Goal: Book appointment/travel/reservation

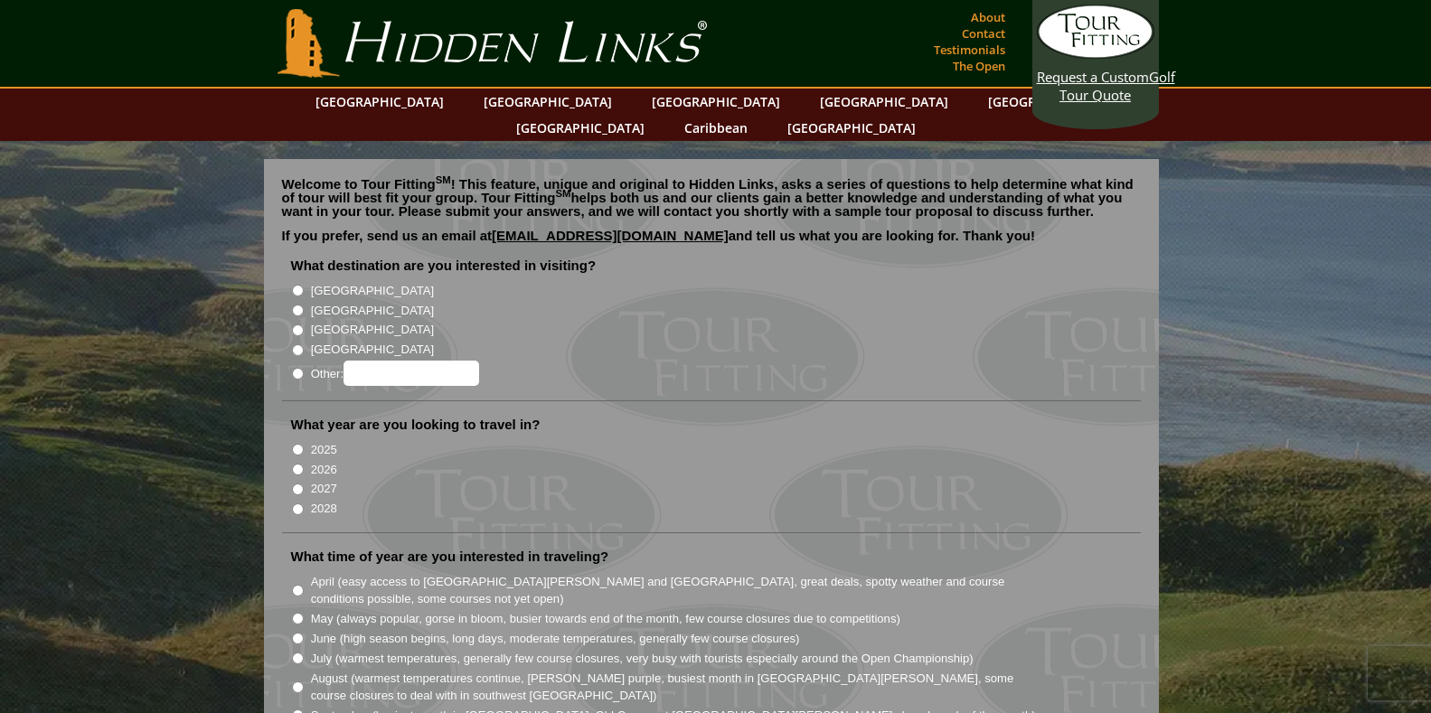
click at [296, 305] on input "[GEOGRAPHIC_DATA]" at bounding box center [298, 311] width 12 height 12
radio input "true"
click at [298, 484] on input "2027" at bounding box center [298, 490] width 12 height 12
radio input "true"
click at [292, 613] on input "May (always popular, gorse in bloom, busier towards end of the month, few cours…" at bounding box center [298, 619] width 12 height 12
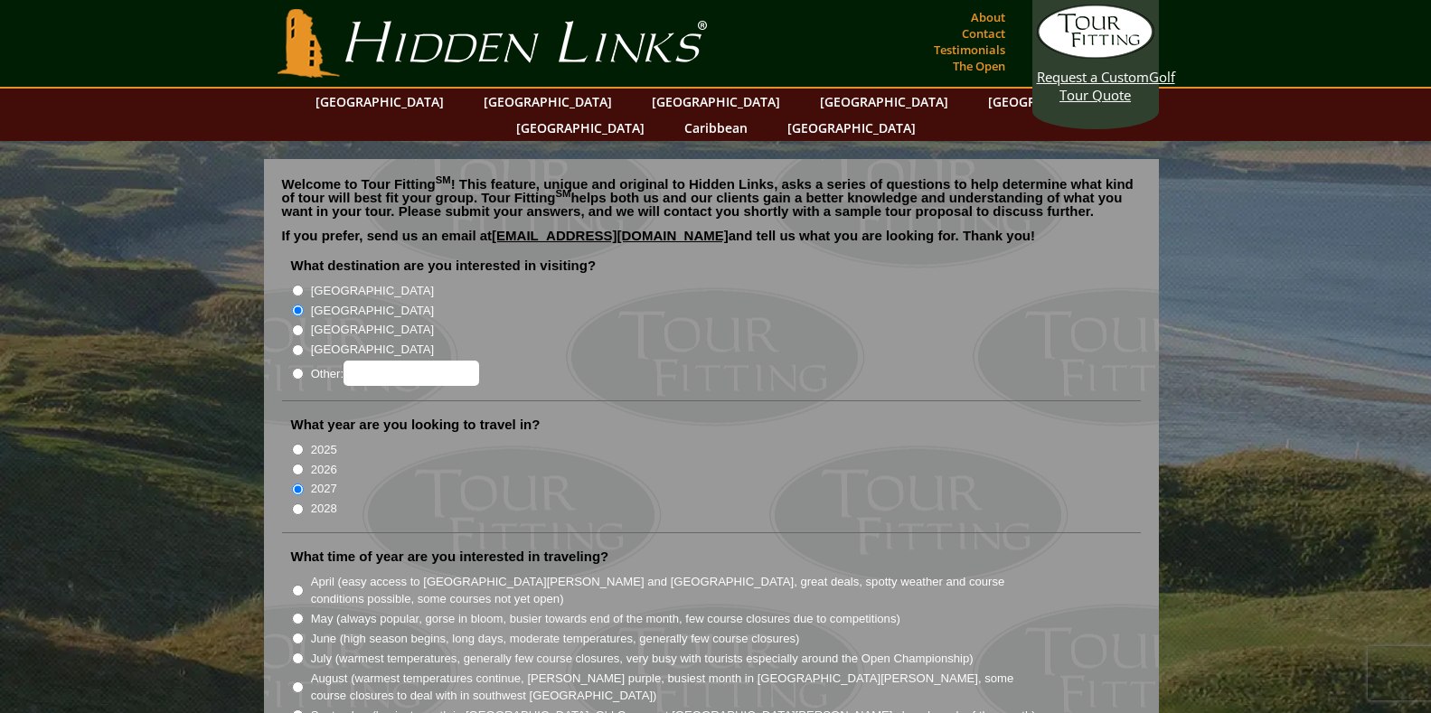
radio input "true"
click at [299, 633] on input "June (high season begins, long days, moderate temperatures, generally few cours…" at bounding box center [298, 639] width 12 height 12
radio input "true"
click at [295, 613] on input "May (always popular, gorse in bloom, busier towards end of the month, few cours…" at bounding box center [298, 619] width 12 height 12
radio input "true"
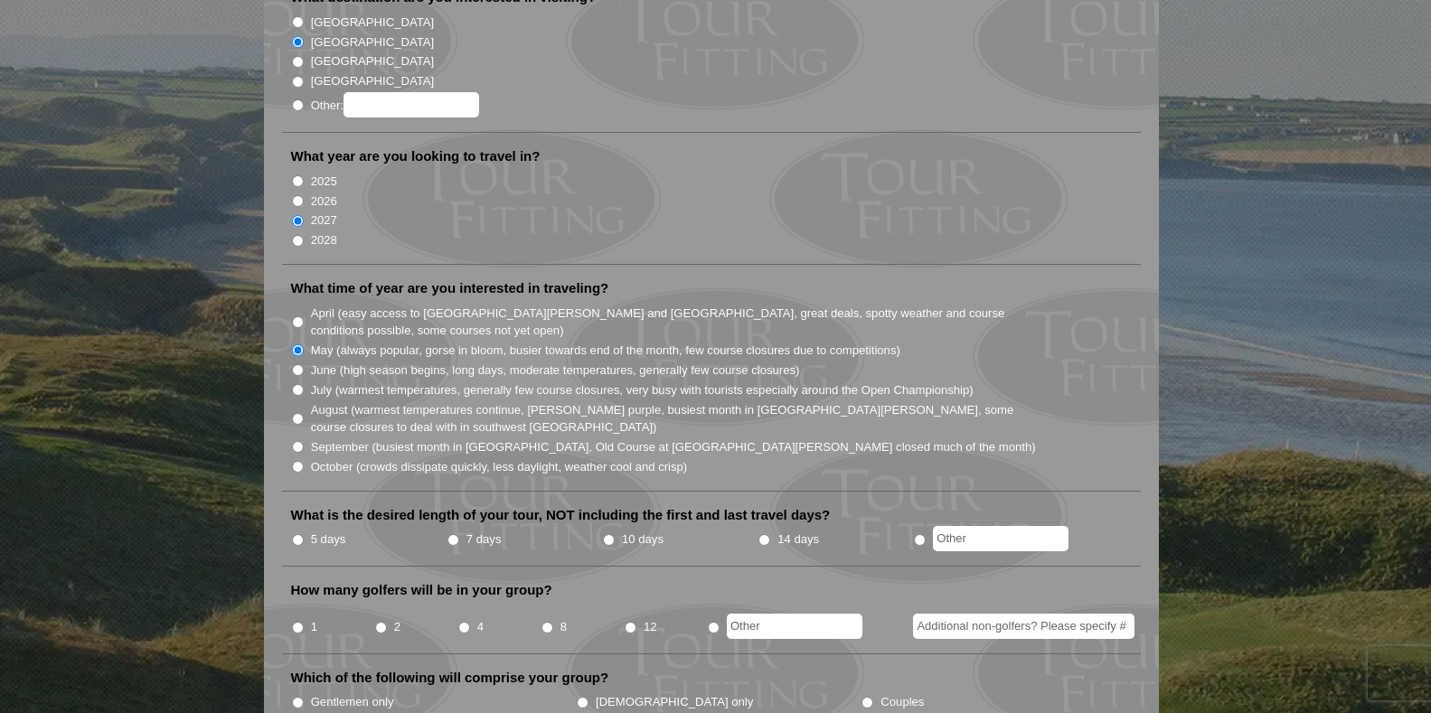
scroll to position [271, 0]
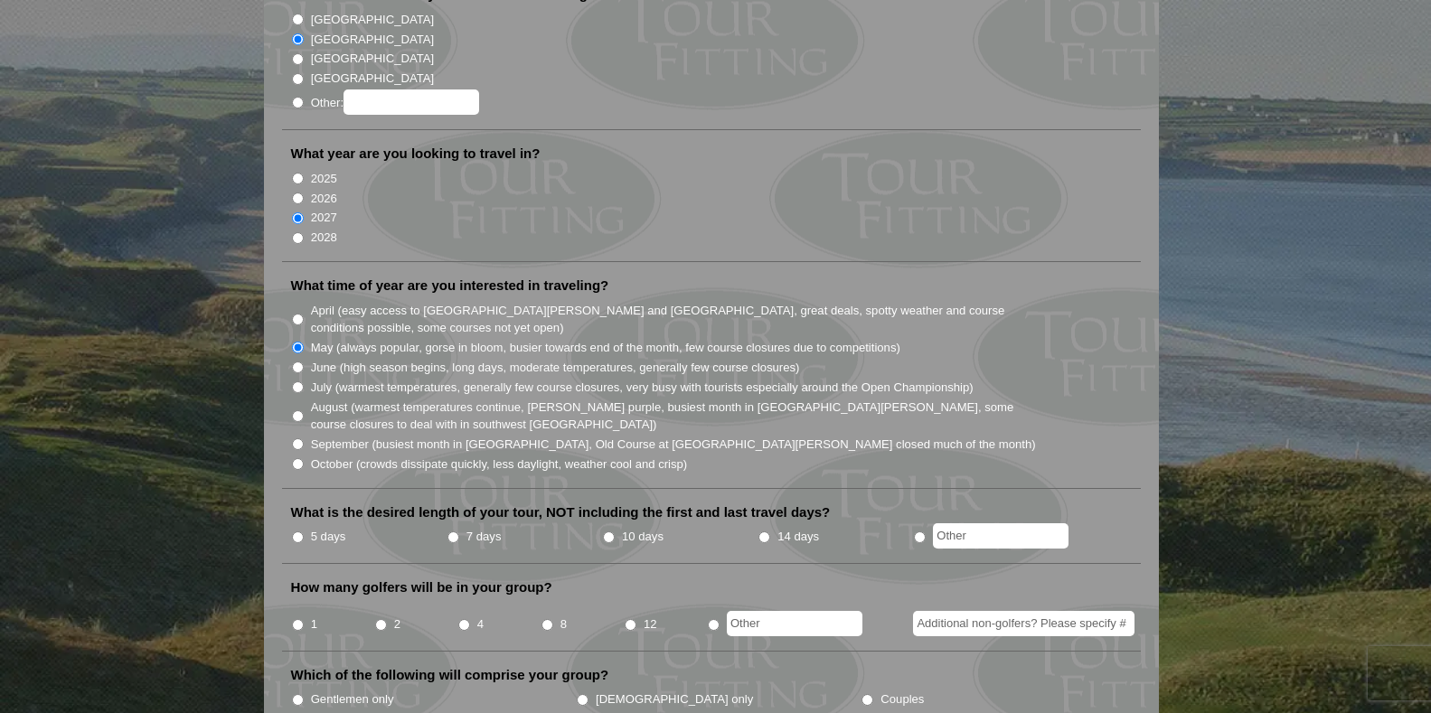
click at [451, 532] on input "7 days" at bounding box center [454, 538] width 12 height 12
radio input "true"
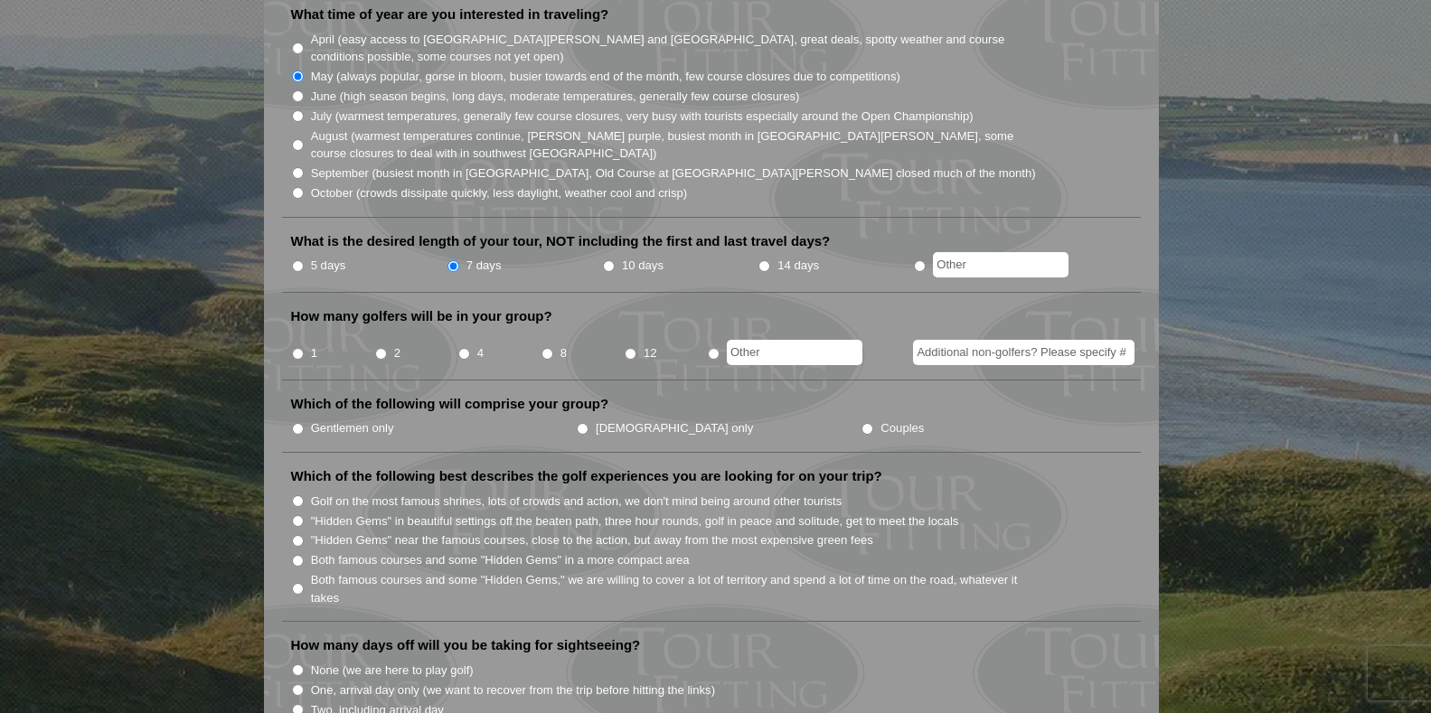
scroll to position [0, 0]
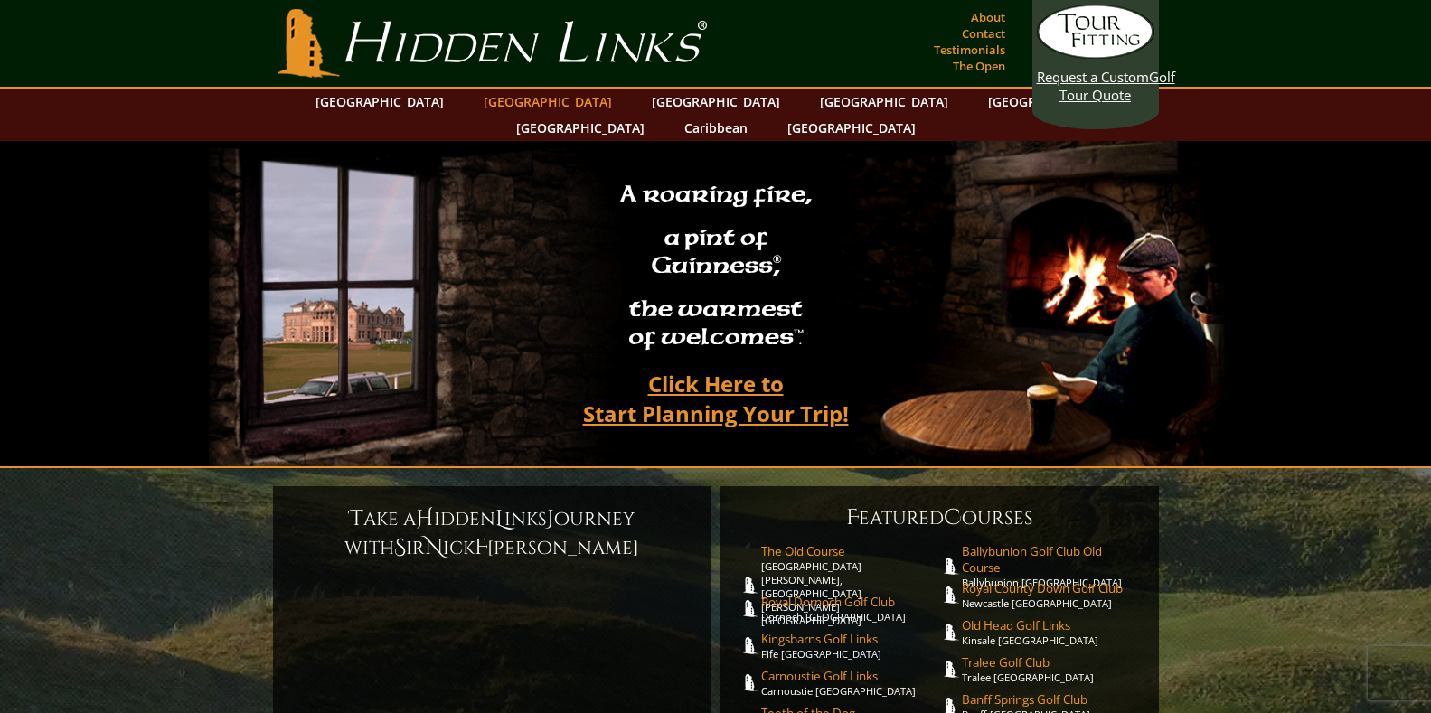
click at [515, 104] on link "[GEOGRAPHIC_DATA]" at bounding box center [548, 102] width 146 height 26
